Goal: Navigation & Orientation: Find specific page/section

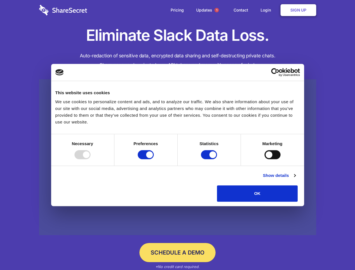
click at [91, 159] on div at bounding box center [82, 154] width 16 height 9
click at [154, 159] on input "Preferences" at bounding box center [146, 154] width 16 height 9
checkbox input "false"
click at [210, 159] on input "Statistics" at bounding box center [209, 154] width 16 height 9
checkbox input "false"
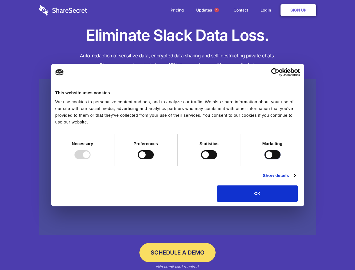
click at [265, 159] on input "Marketing" at bounding box center [273, 154] width 16 height 9
checkbox input "true"
click at [295, 179] on link "Show details" at bounding box center [279, 175] width 33 height 7
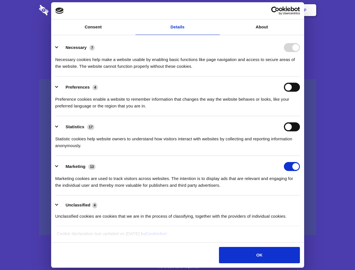
click at [300, 76] on li "Necessary 7 Necessary cookies help make a website usable by enabling basic func…" at bounding box center [177, 57] width 245 height 40
click at [216, 10] on span "1" at bounding box center [216, 10] width 4 height 4
